Goal: Connect with others: Establish contact or relationships with other users

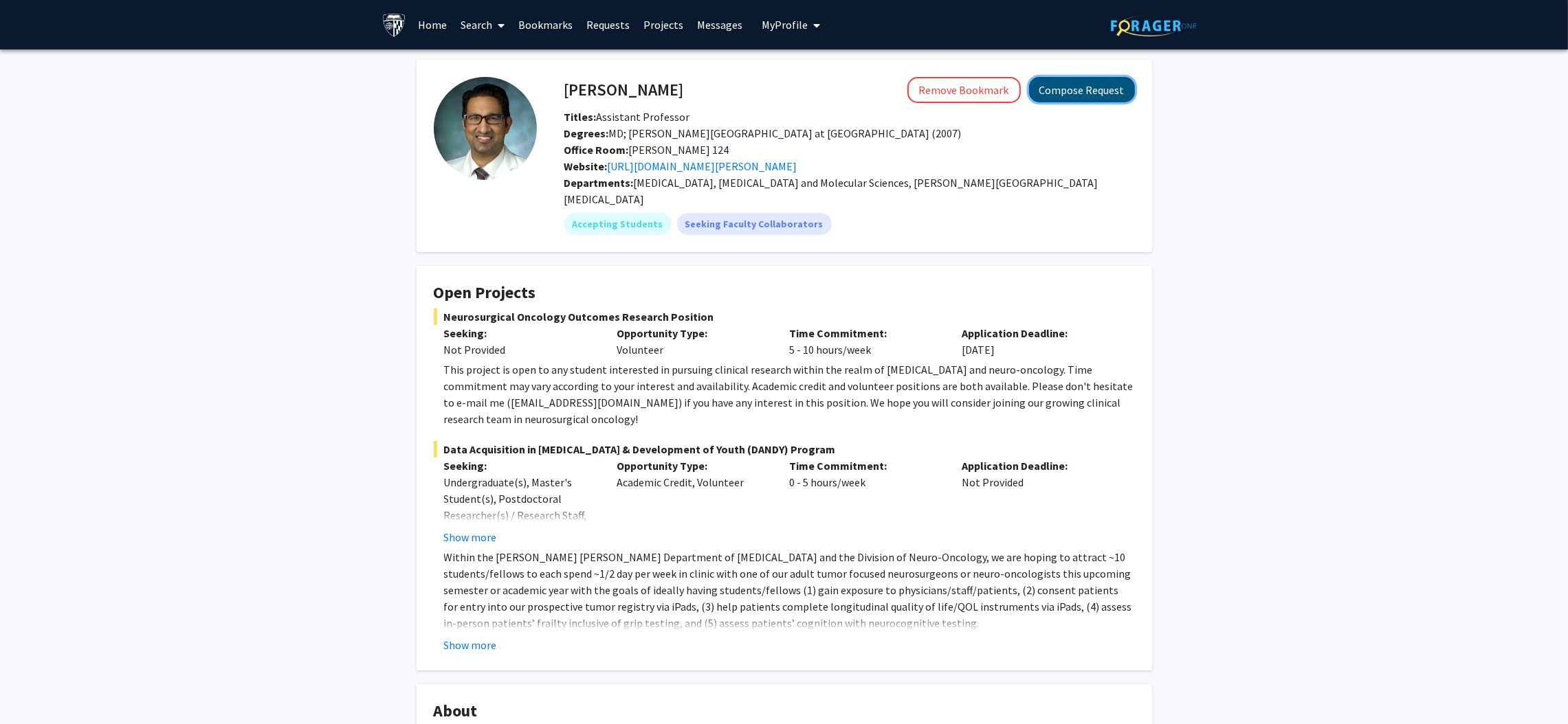
click at [1092, 94] on button "Compose Request" at bounding box center [1082, 90] width 106 height 26
